Goal: Information Seeking & Learning: Check status

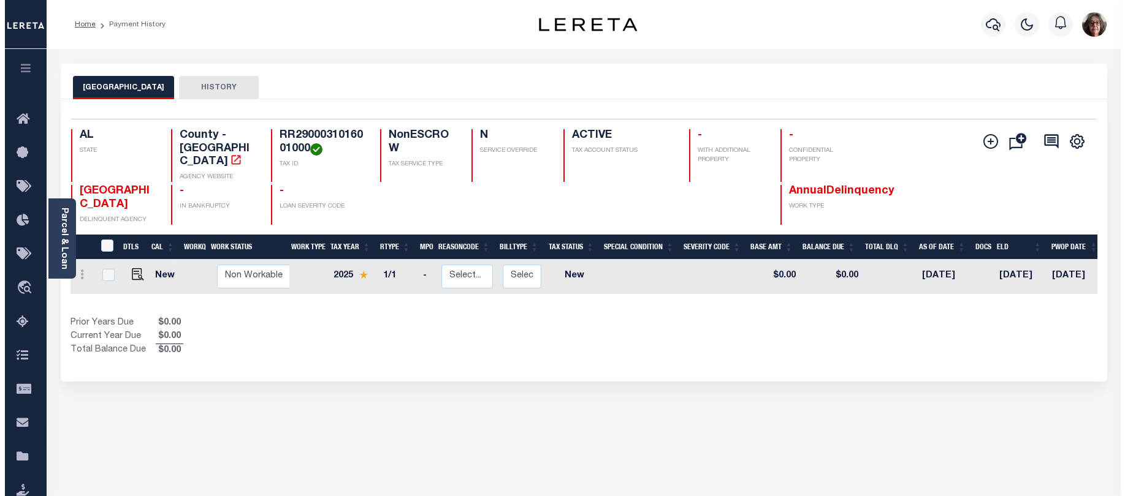
scroll to position [0, 165]
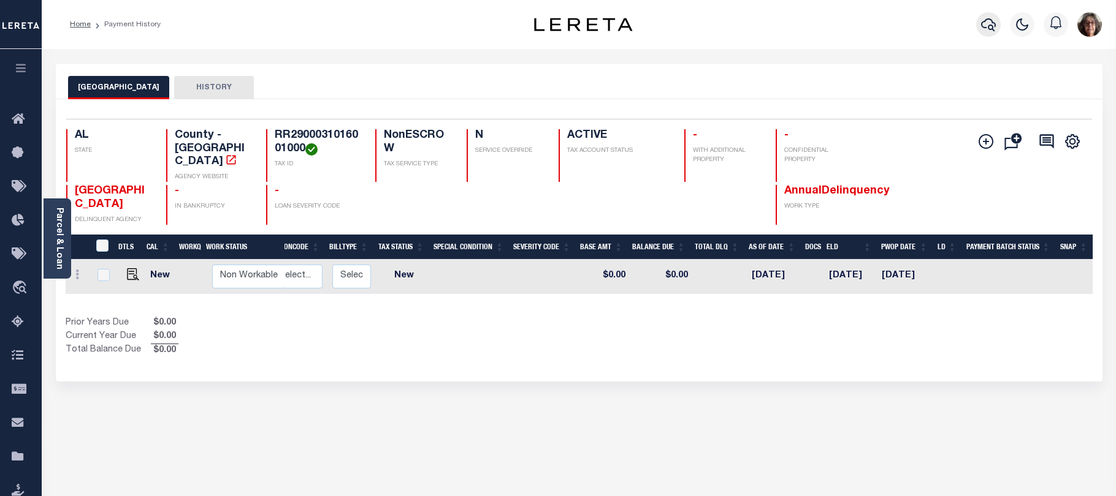
click at [985, 25] on icon "button" at bounding box center [988, 24] width 15 height 15
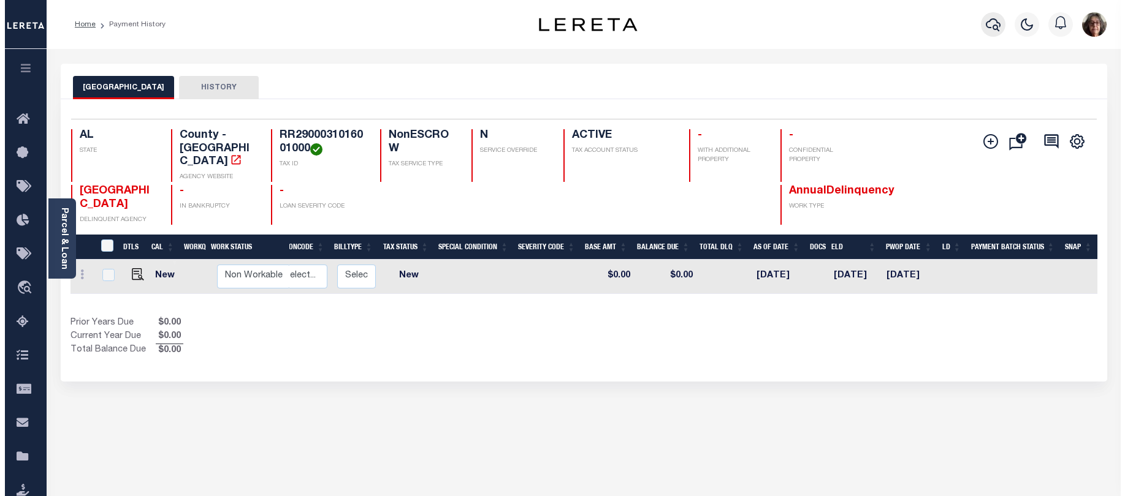
scroll to position [0, 156]
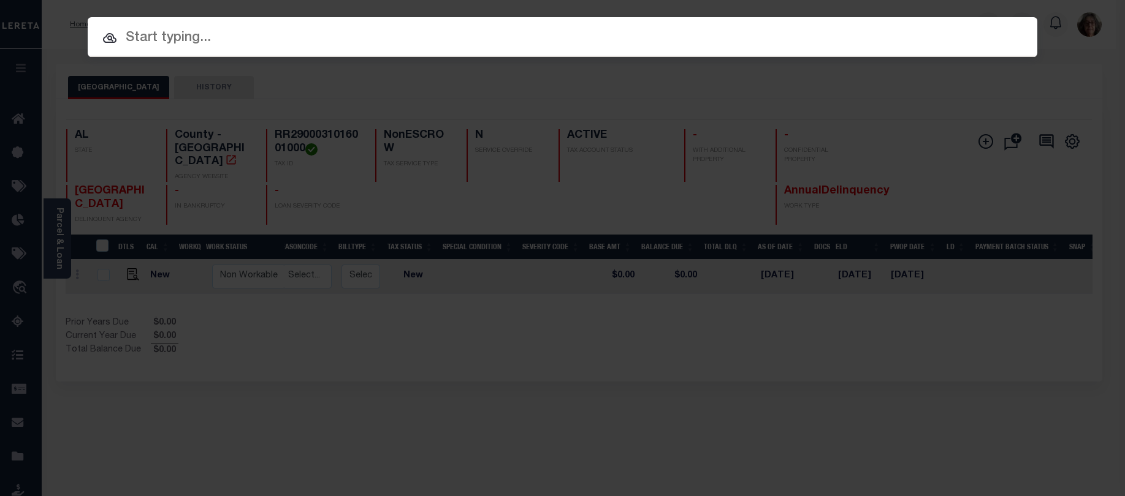
paste input "R021399"
type input "R021399"
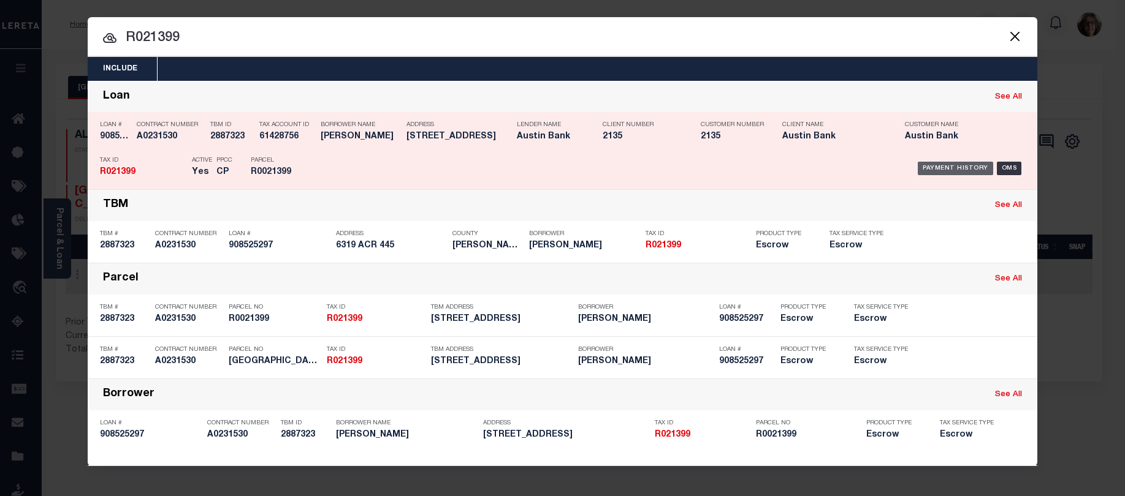
click at [964, 170] on div "Payment History" at bounding box center [955, 168] width 75 height 13
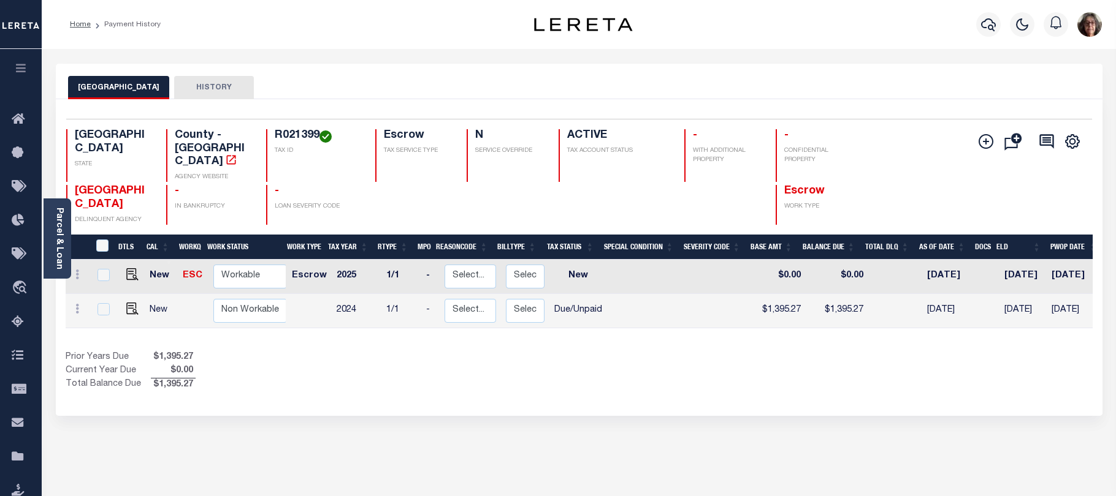
click at [928, 48] on div "Home Payment History Profile" at bounding box center [579, 24] width 1074 height 49
click at [58, 232] on link "Parcel & Loan" at bounding box center [59, 239] width 9 height 62
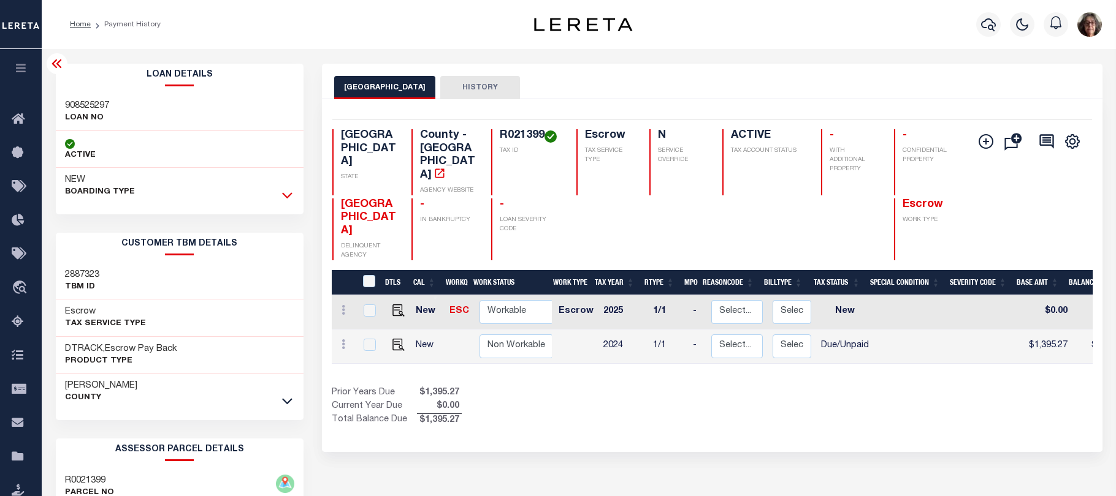
click at [287, 196] on icon at bounding box center [287, 195] width 10 height 13
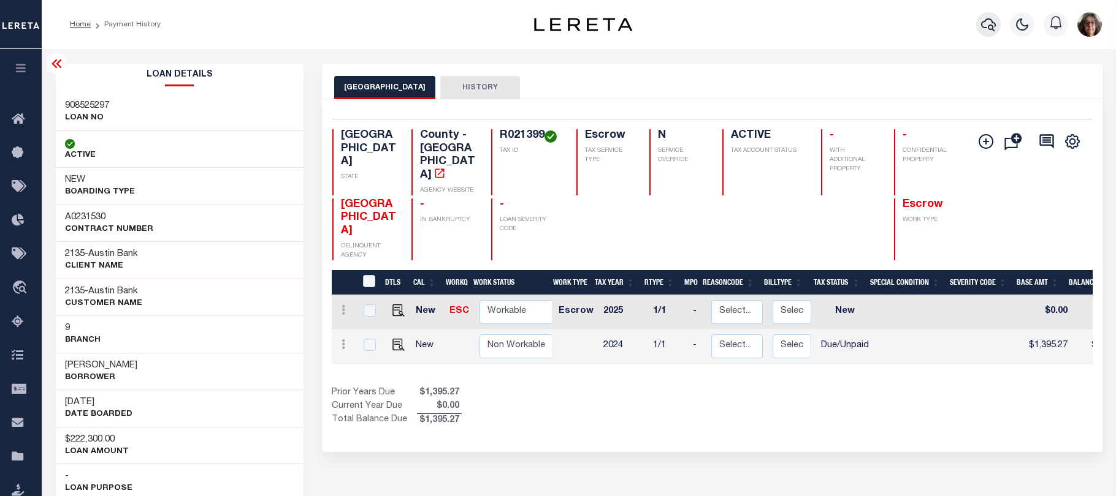
click at [987, 26] on icon "button" at bounding box center [988, 24] width 15 height 15
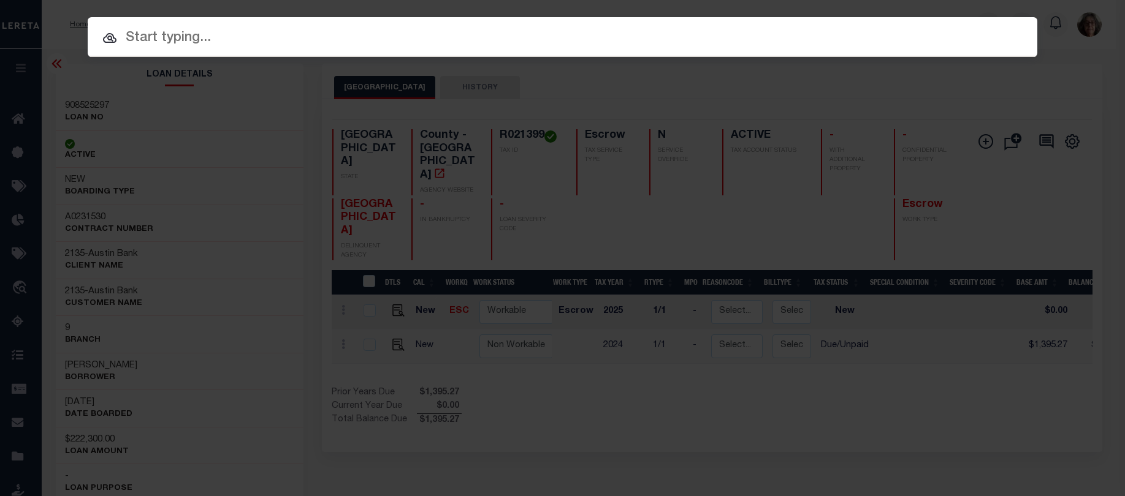
paste input "100004090"
type input "100004090"
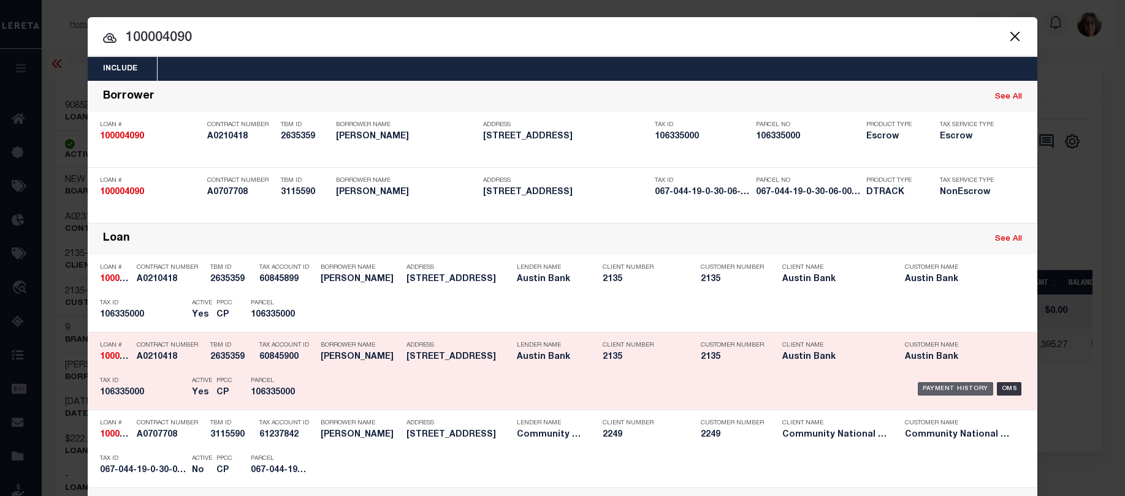
click at [946, 390] on div "Payment History" at bounding box center [955, 388] width 75 height 13
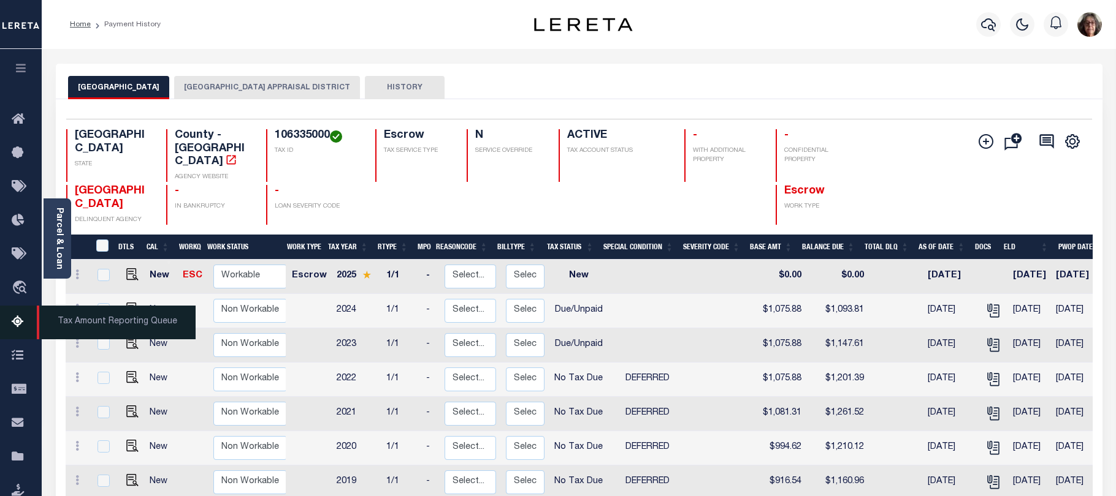
click at [19, 325] on icon at bounding box center [22, 322] width 20 height 15
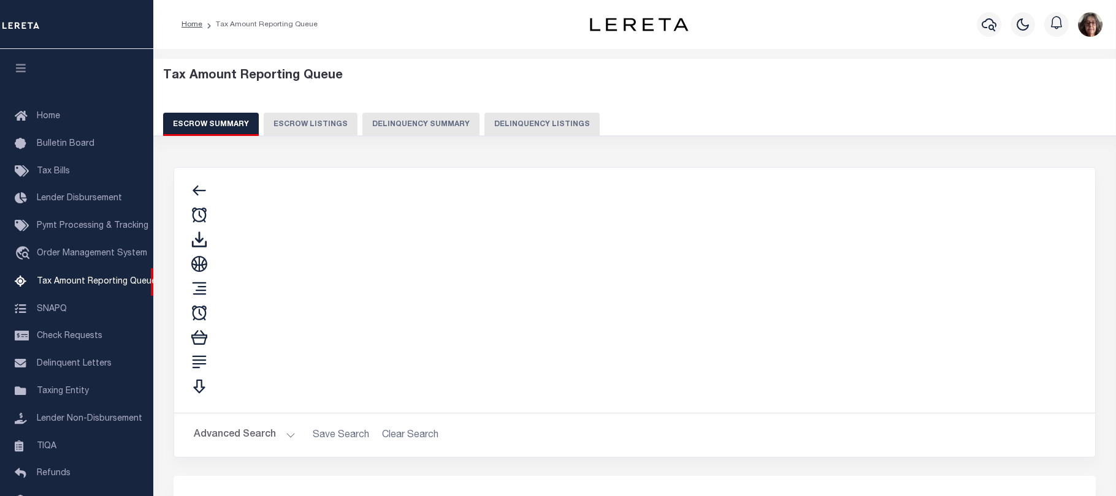
scroll to position [119, 0]
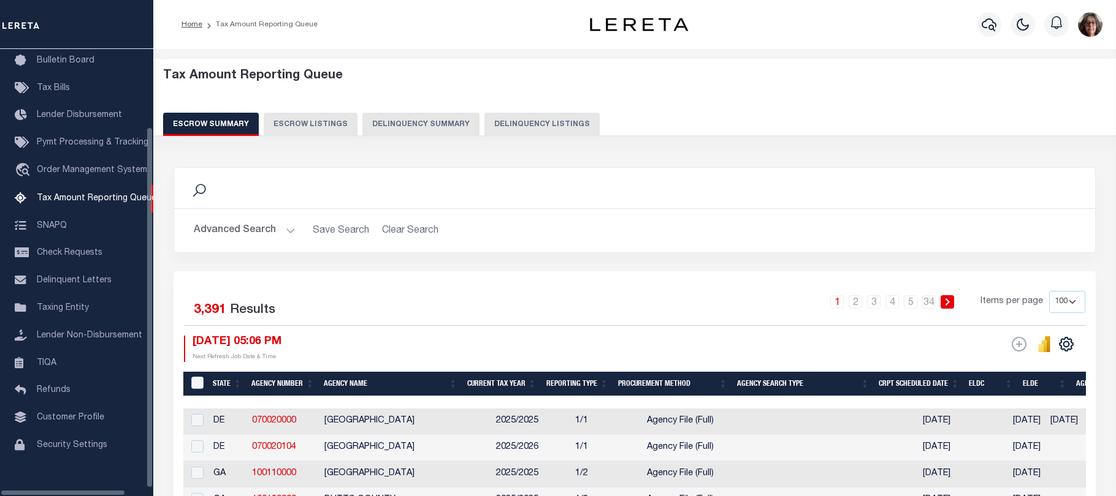
click at [506, 124] on button "Delinquency Listings" at bounding box center [541, 124] width 115 height 23
select select "100"
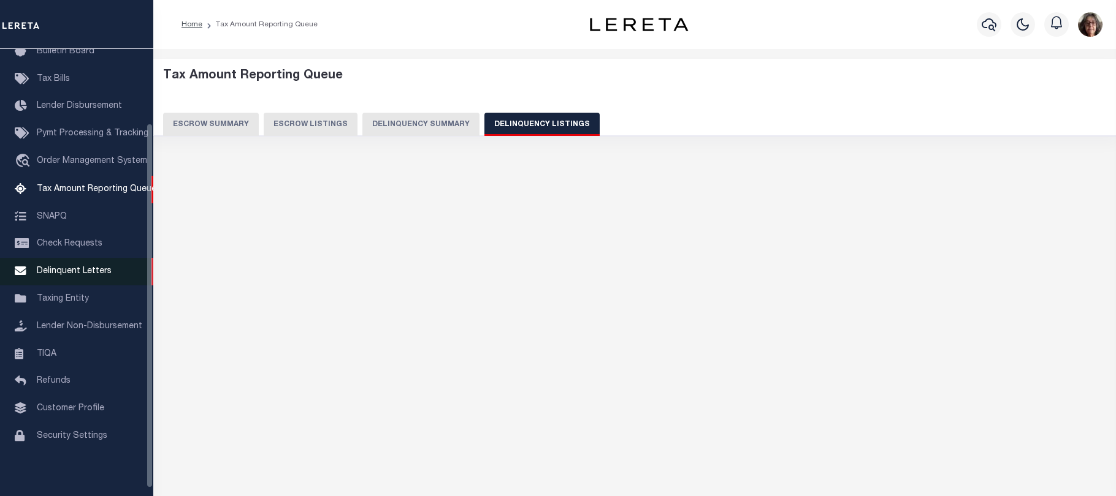
scroll to position [91, 0]
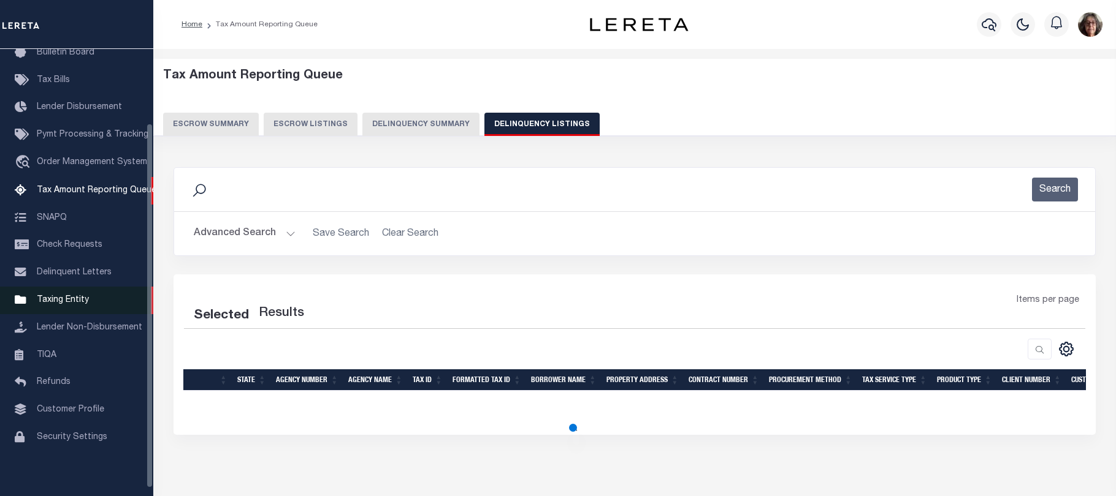
select select "100"
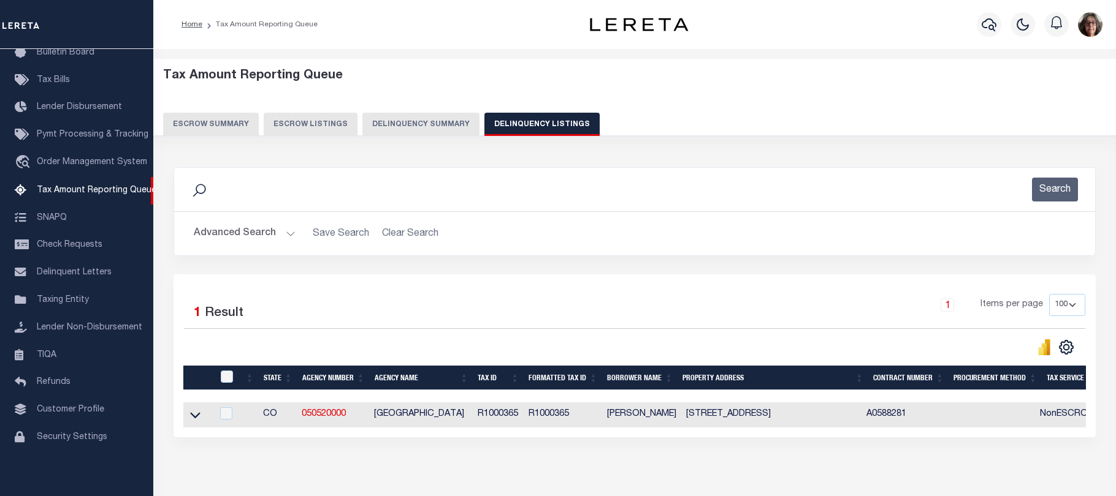
click at [287, 235] on button "Advanced Search" at bounding box center [245, 234] width 102 height 24
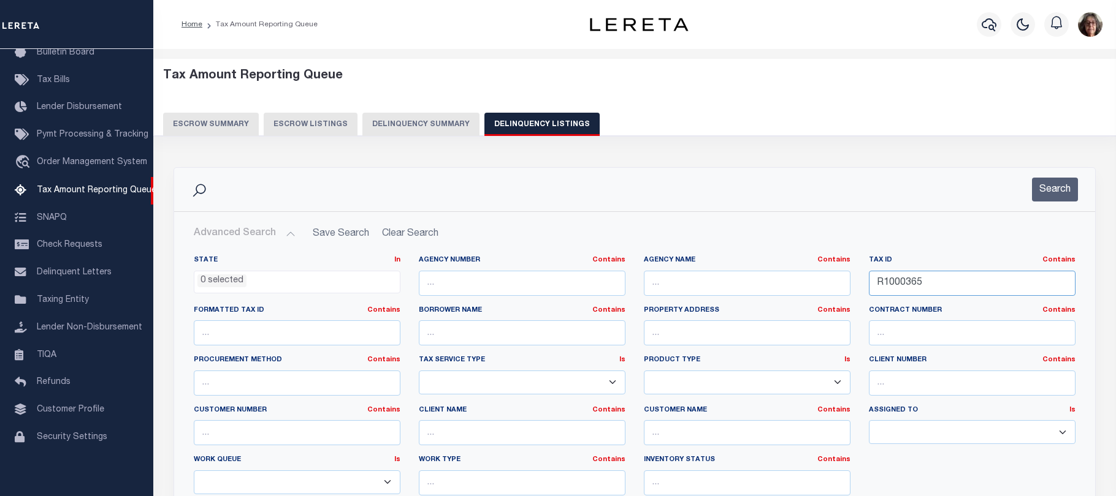
drag, startPoint x: 935, startPoint y: 284, endPoint x: 864, endPoint y: 280, distance: 71.8
click at [864, 280] on div "Tax ID Contains Contains Is R1000365" at bounding box center [971, 281] width 225 height 50
paste input "021399"
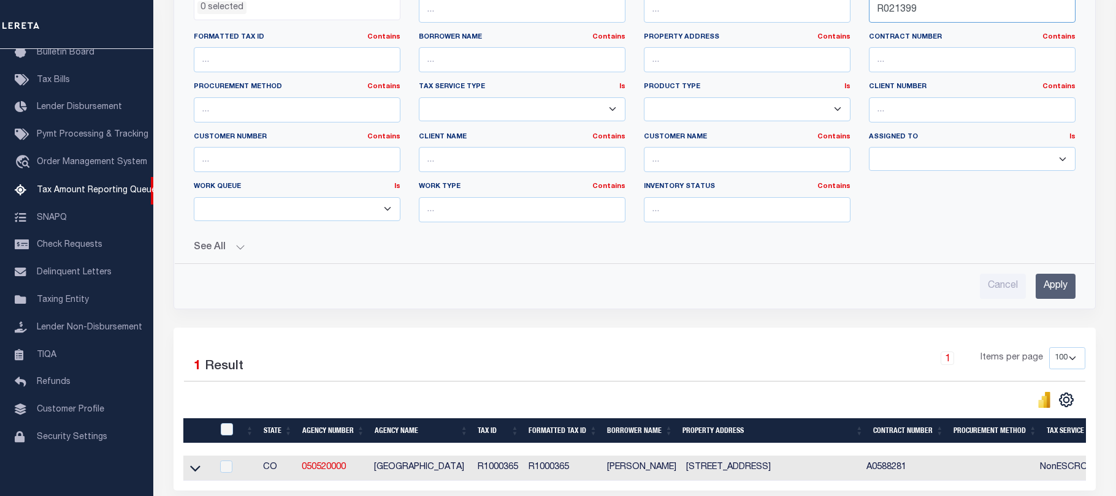
scroll to position [306, 0]
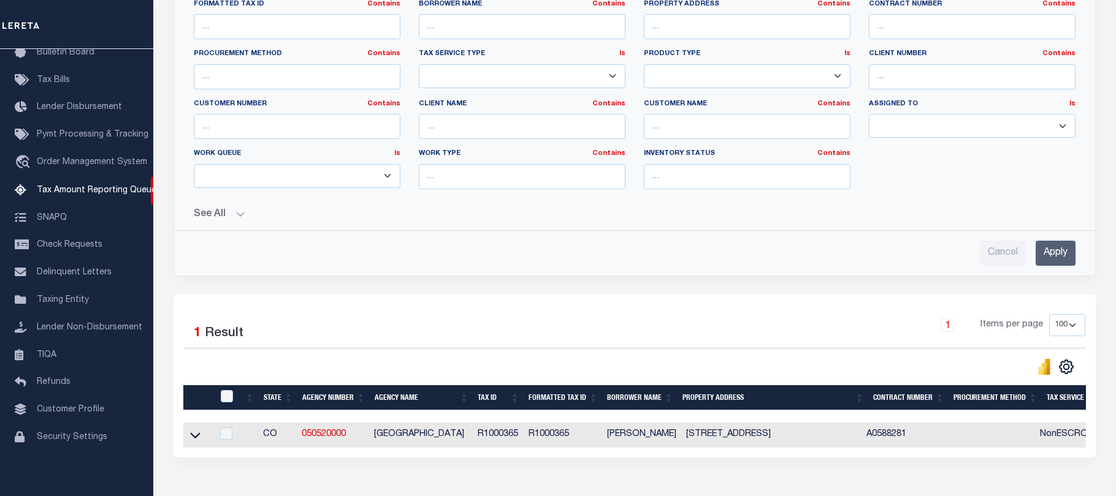
click at [1065, 252] on input "Apply" at bounding box center [1055, 253] width 40 height 25
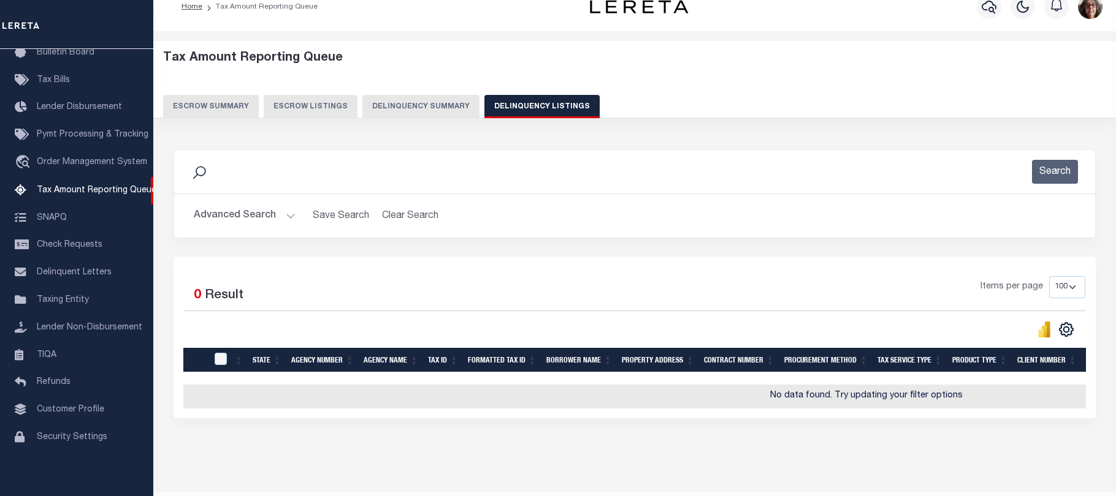
scroll to position [0, 0]
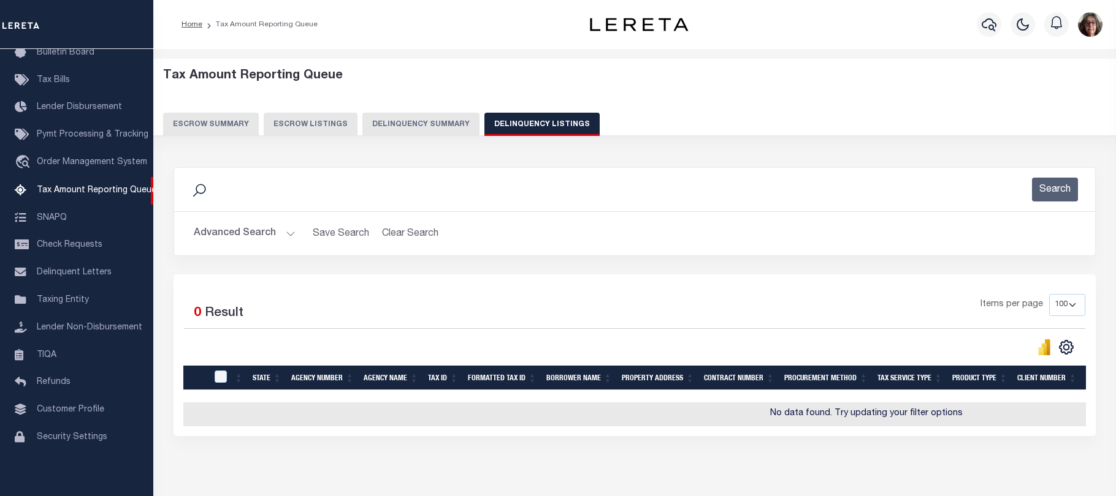
click at [291, 235] on button "Advanced Search" at bounding box center [245, 234] width 102 height 24
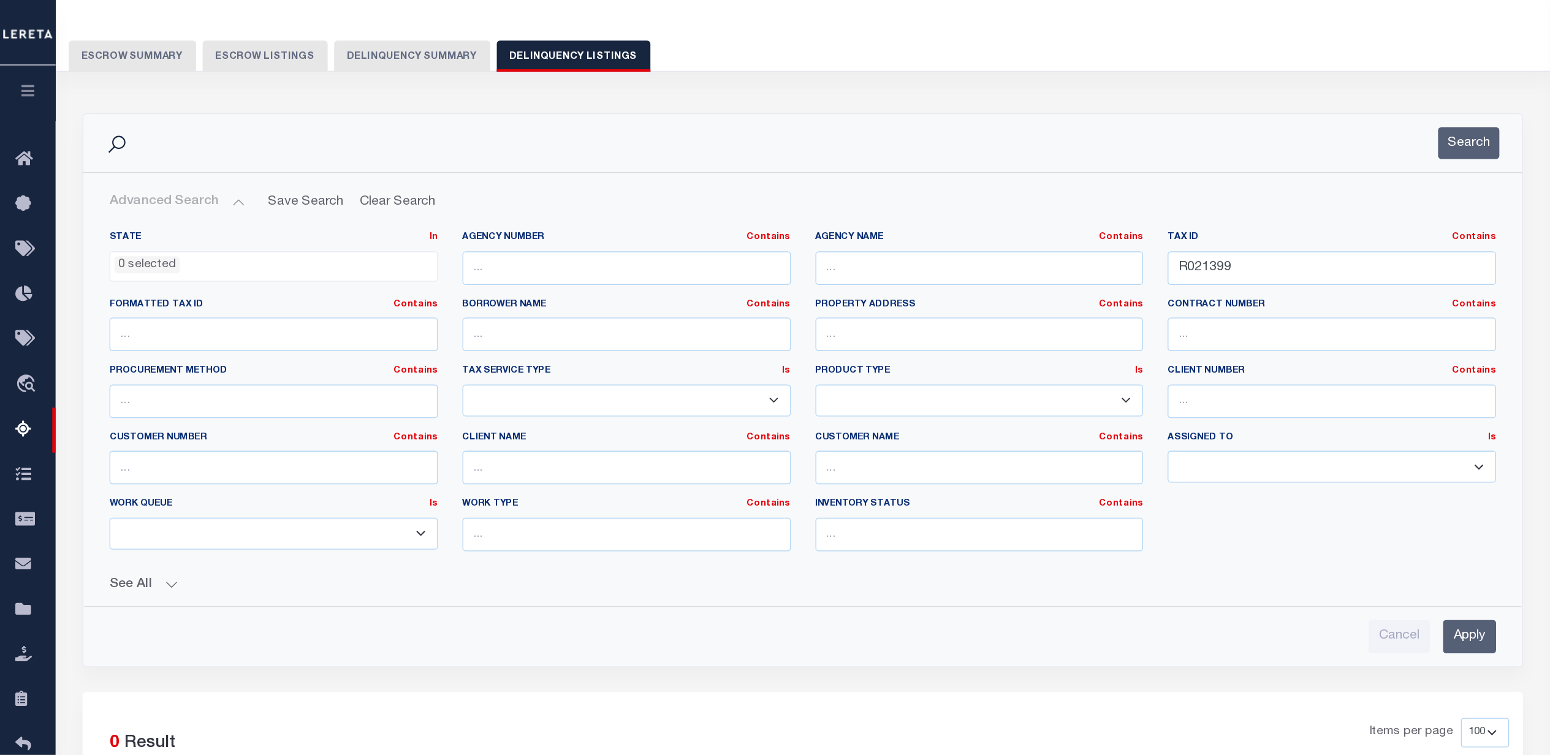
scroll to position [61, 0]
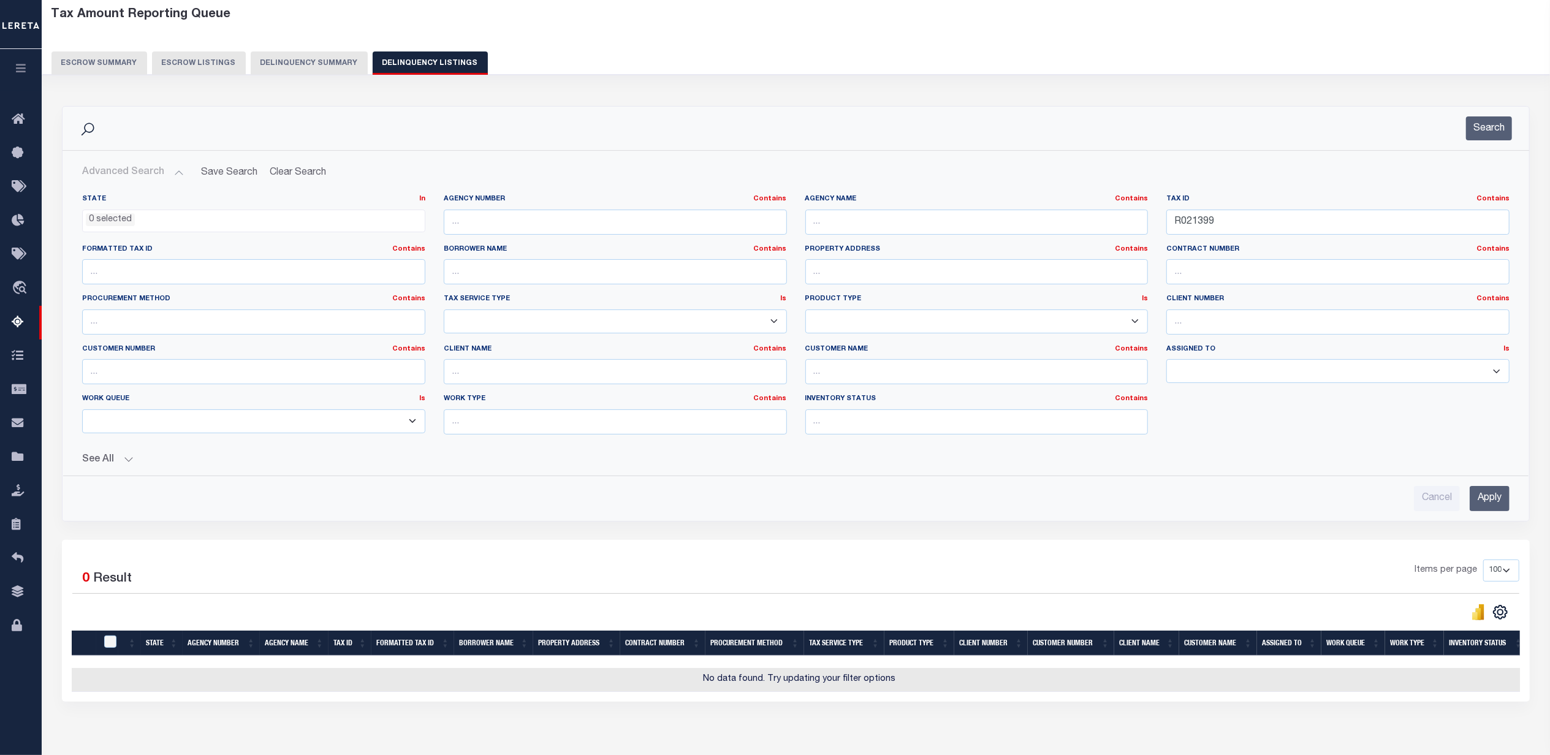
drag, startPoint x: 1117, startPoint y: 0, endPoint x: 1167, endPoint y: 444, distance: 446.6
click at [1115, 444] on div "State In In AK AL AR AZ CA CO CT DC DE FL GA GU HI IA ID IL IN KS [GEOGRAPHIC_D…" at bounding box center [796, 319] width 1446 height 250
drag, startPoint x: 1227, startPoint y: 219, endPoint x: 1154, endPoint y: 219, distance: 73.6
click at [1115, 213] on div "State In In AK AL AR AZ CA CO CT DC DE FL GA GU HI IA ID IL IN KS [GEOGRAPHIC_D…" at bounding box center [796, 319] width 1446 height 250
paste input "106335000"
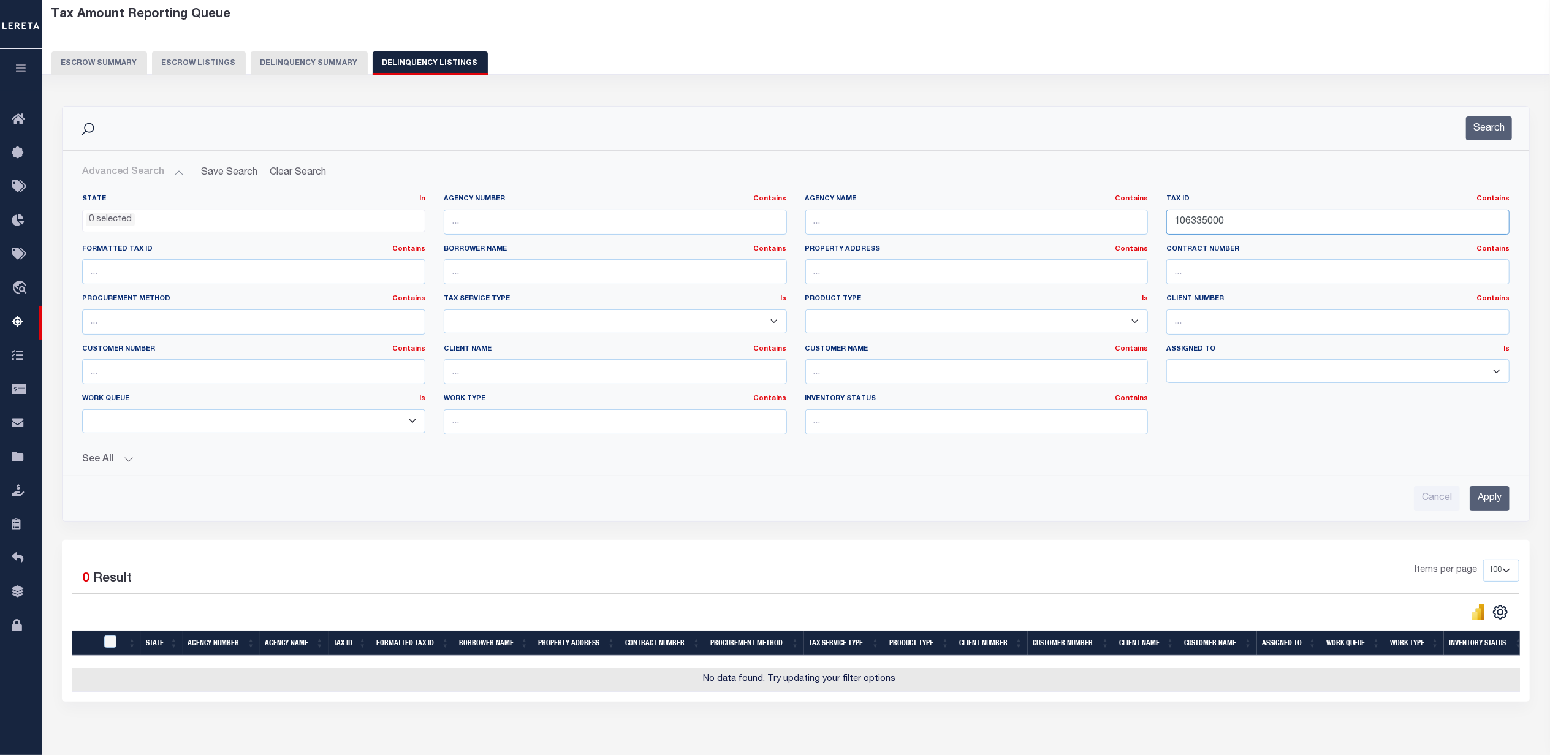
type input "106335000"
click at [1115, 496] on input "Apply" at bounding box center [1490, 498] width 40 height 25
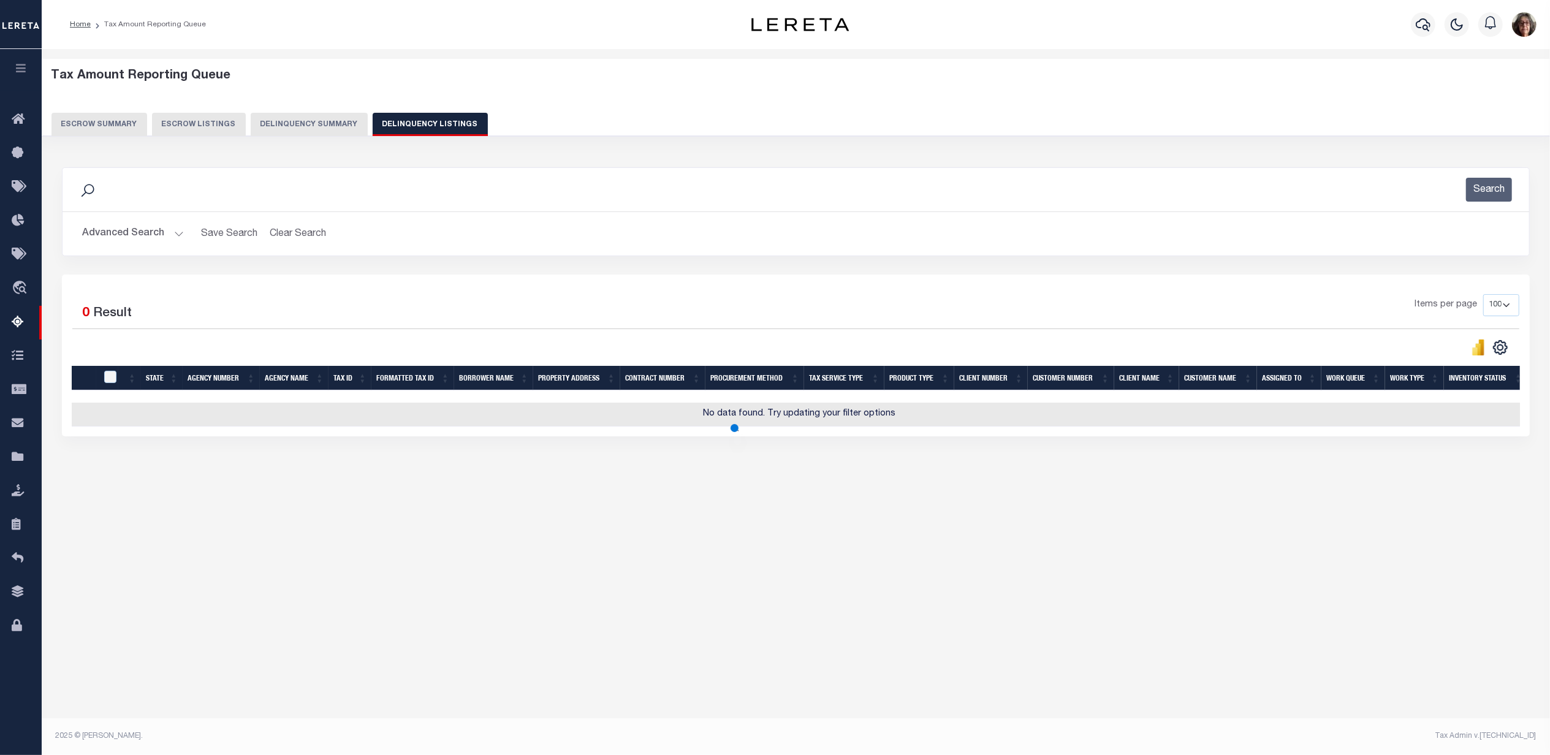
scroll to position [0, 0]
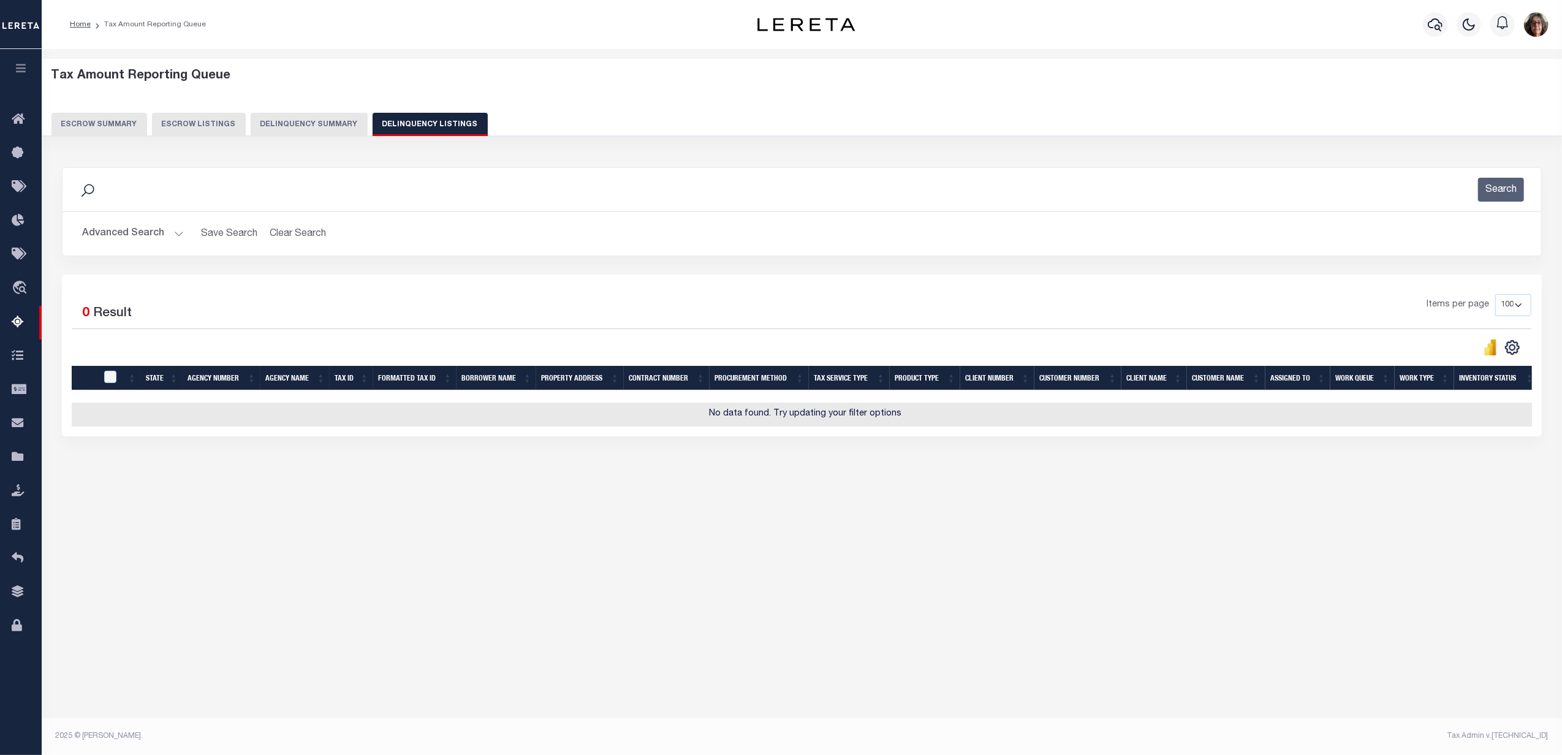
click at [180, 230] on button "Advanced Search" at bounding box center [133, 234] width 102 height 24
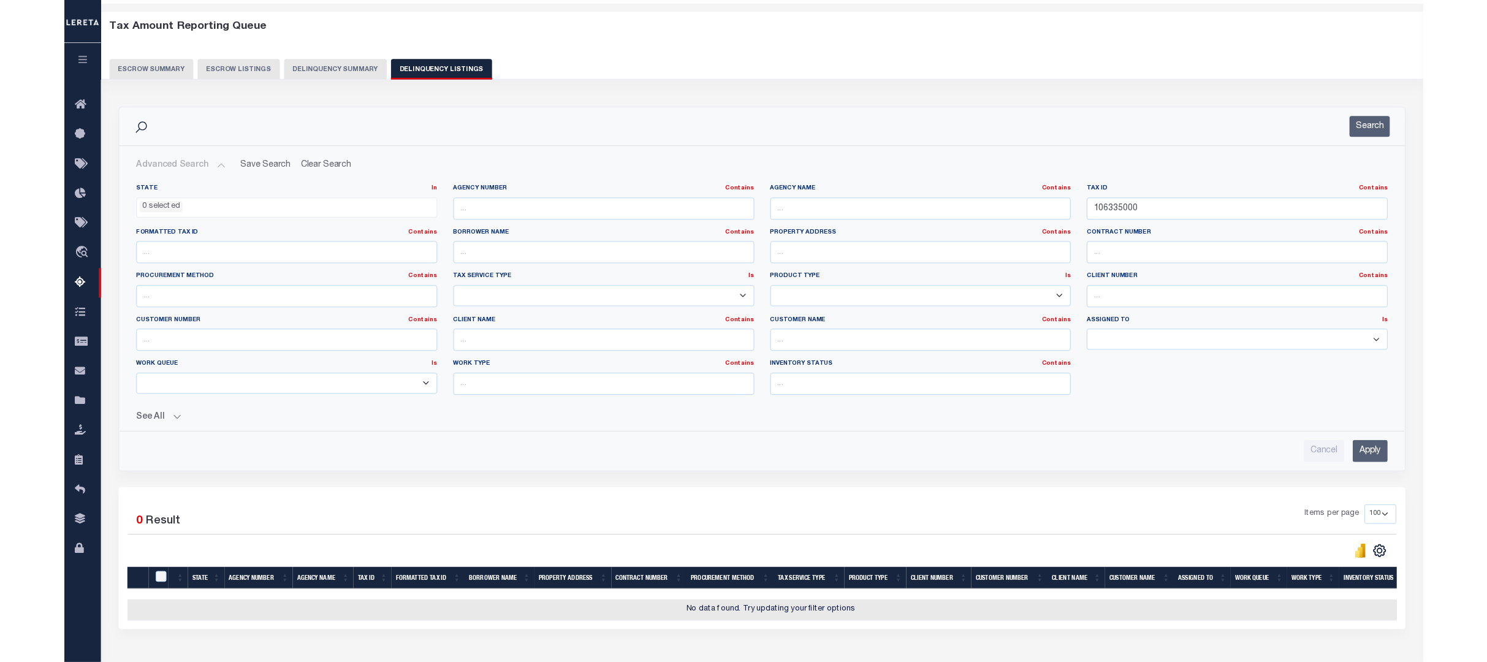
scroll to position [48, 0]
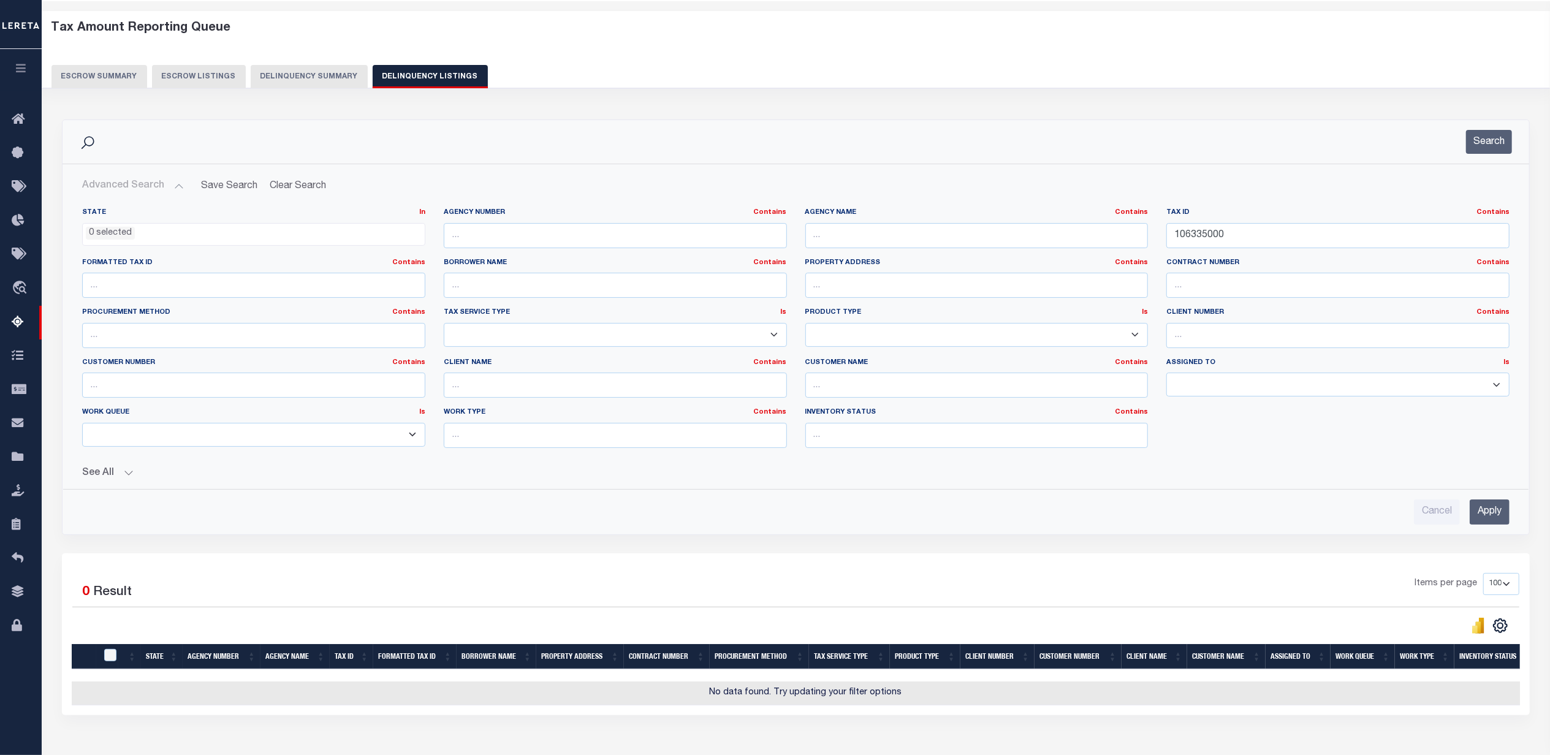
click at [530, 496] on div "Data sync process is currently running, you may face some response delays. Sear…" at bounding box center [796, 429] width 1485 height 645
